Goal: Complete application form

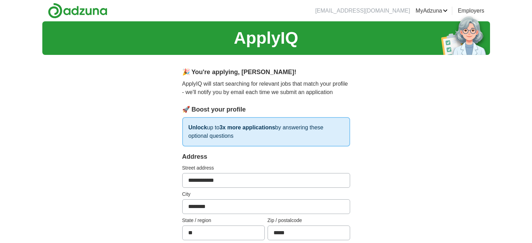
select select "**"
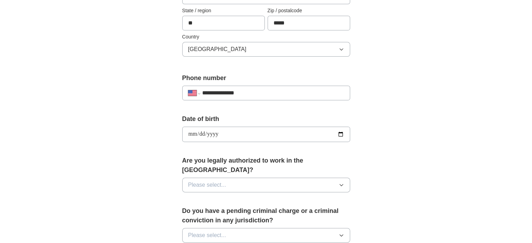
drag, startPoint x: 294, startPoint y: 120, endPoint x: 294, endPoint y: 128, distance: 7.7
drag, startPoint x: 294, startPoint y: 128, endPoint x: 247, endPoint y: 198, distance: 84.7
click at [247, 206] on label "Do you have a pending criminal charge or a criminal conviction in any jurisdict…" at bounding box center [266, 215] width 168 height 19
click at [342, 182] on icon "button" at bounding box center [341, 185] width 6 height 6
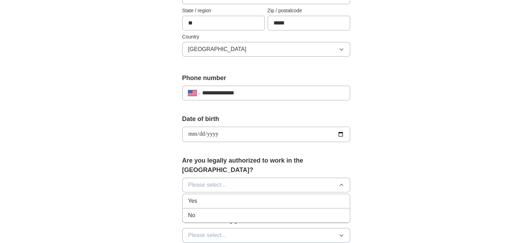
click at [186, 197] on li "Yes" at bounding box center [265, 201] width 167 height 14
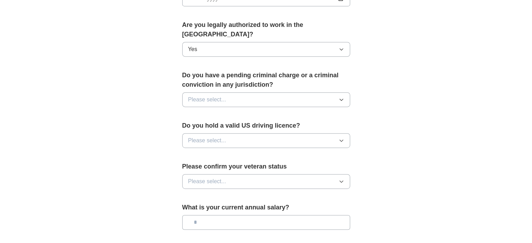
scroll to position [349, 0]
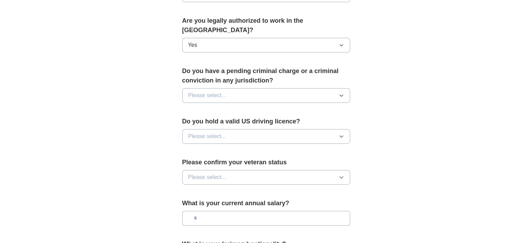
click at [342, 95] on icon "button" at bounding box center [340, 96] width 3 height 2
click at [238, 122] on div "No" at bounding box center [266, 126] width 156 height 8
click at [343, 129] on button "Please select..." at bounding box center [266, 136] width 168 height 15
click at [245, 148] on div "Yes" at bounding box center [266, 152] width 156 height 8
click at [341, 174] on icon "button" at bounding box center [341, 177] width 6 height 6
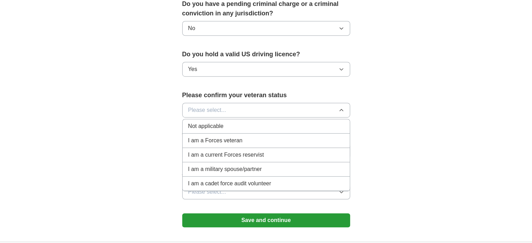
scroll to position [419, 0]
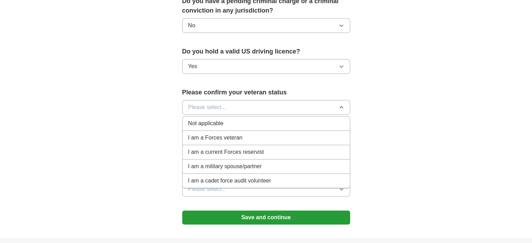
click at [225, 119] on div "Not applicable" at bounding box center [266, 123] width 156 height 8
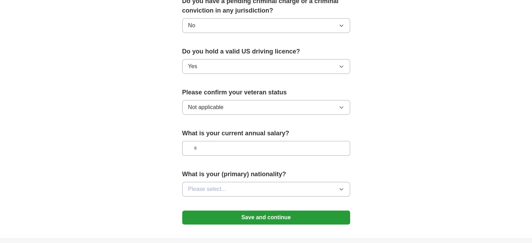
click at [230, 141] on input "text" at bounding box center [266, 148] width 168 height 15
type input "***"
click at [343, 186] on icon "button" at bounding box center [341, 189] width 6 height 6
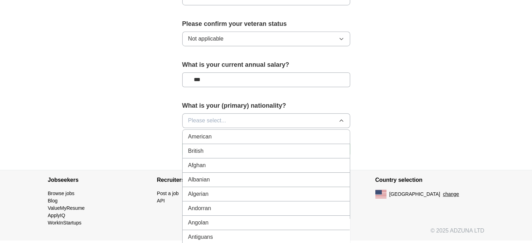
scroll to position [503, 0]
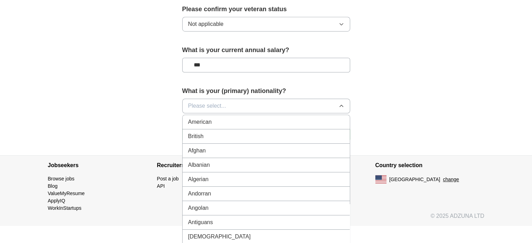
click at [231, 118] on div "American" at bounding box center [266, 122] width 156 height 8
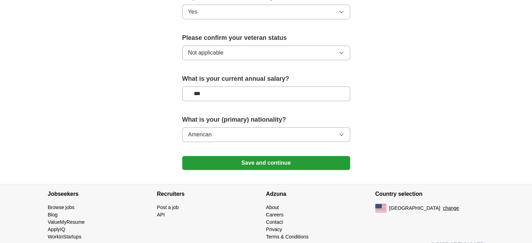
click at [284, 156] on button "Save and continue" at bounding box center [266, 163] width 168 height 14
